Goal: Find specific page/section: Find specific page/section

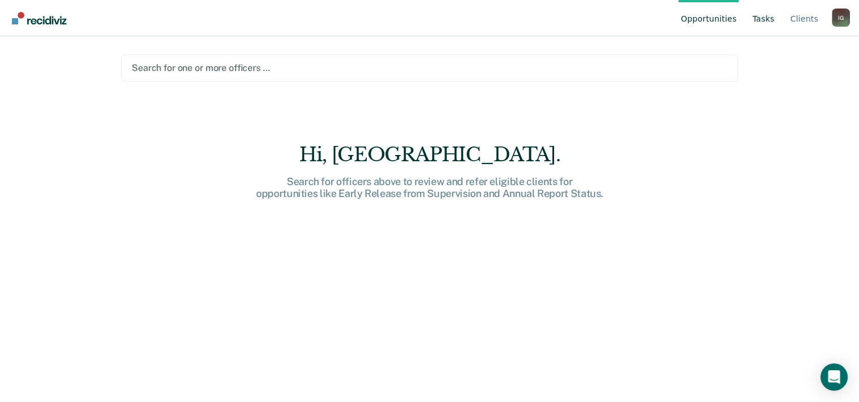
click at [770, 23] on link "Tasks" at bounding box center [763, 18] width 27 height 36
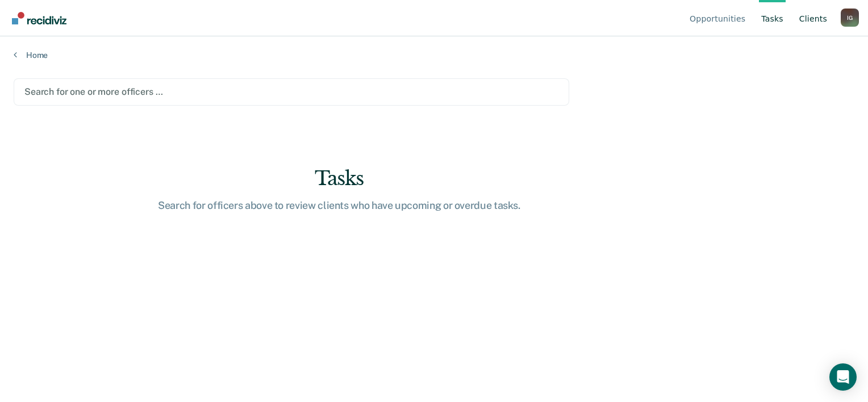
click at [815, 18] on link "Client s" at bounding box center [813, 18] width 32 height 36
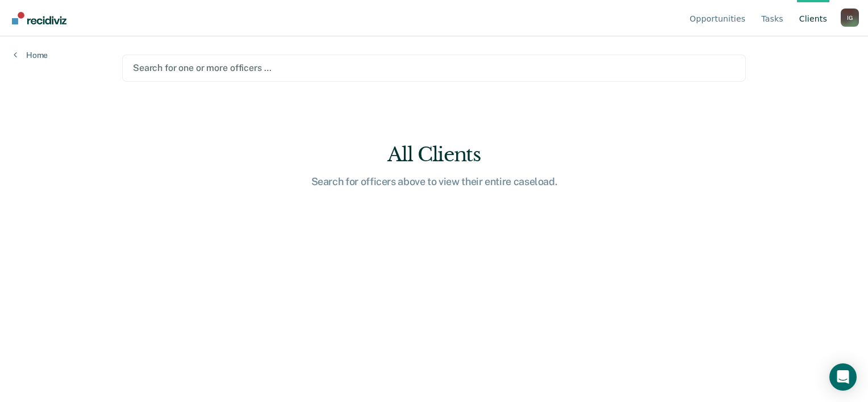
click at [851, 24] on div "I G" at bounding box center [850, 18] width 18 height 18
click at [217, 73] on div at bounding box center [434, 67] width 602 height 13
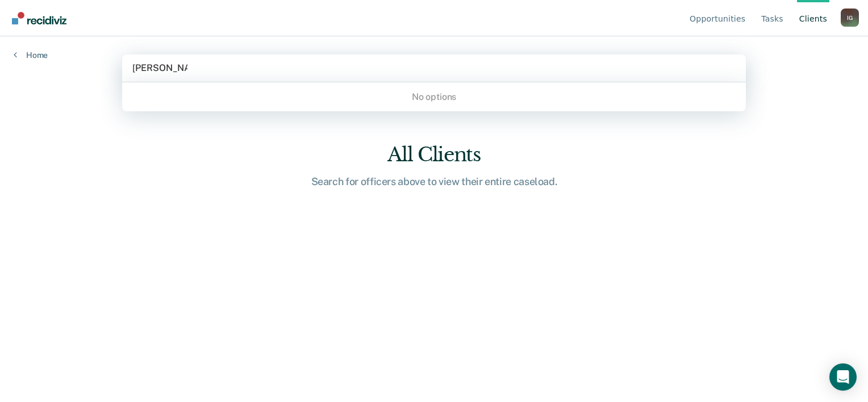
type input "Israel Garcia"
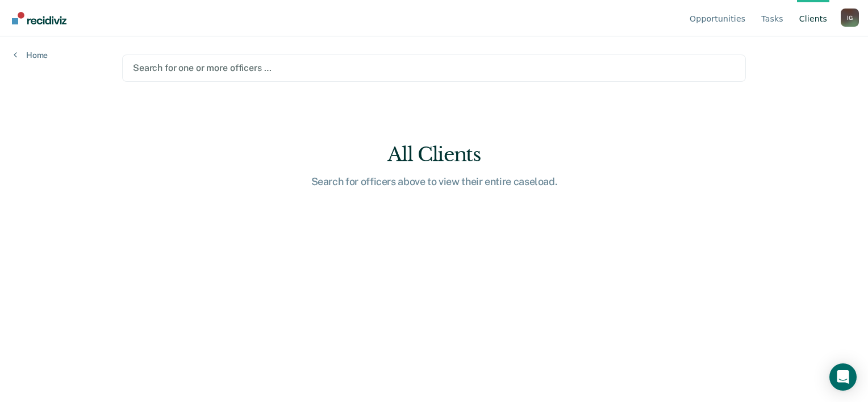
click at [49, 18] on img "Go to Recidiviz Home" at bounding box center [39, 18] width 55 height 12
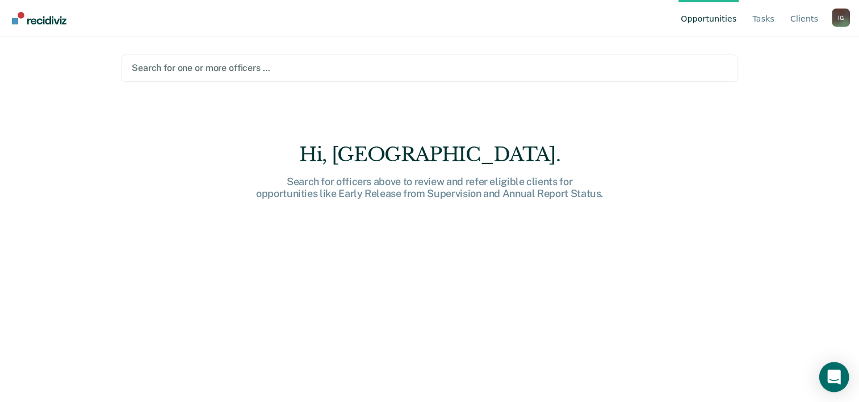
click at [843, 376] on div "Open Intercom Messenger" at bounding box center [835, 377] width 30 height 30
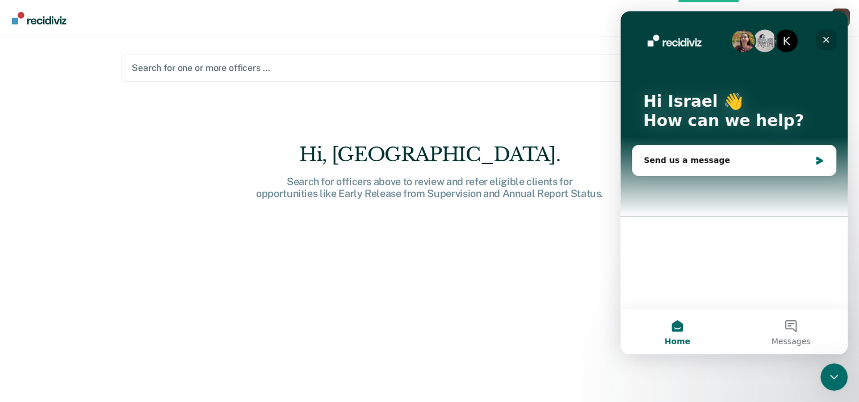
click at [828, 42] on icon "Close" at bounding box center [826, 39] width 9 height 9
